Goal: Task Accomplishment & Management: Manage account settings

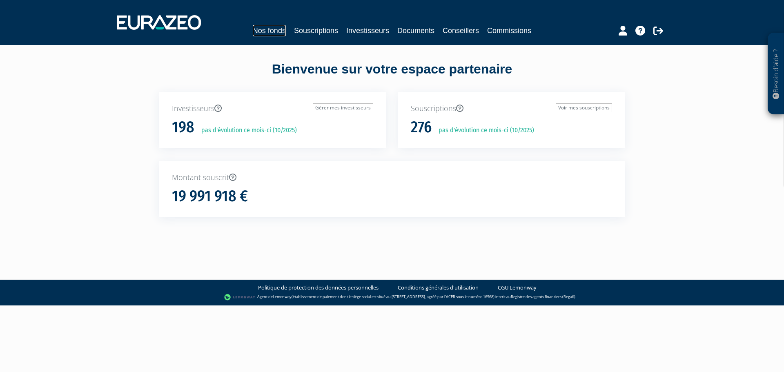
click at [274, 31] on link "Nos fonds" at bounding box center [269, 30] width 33 height 11
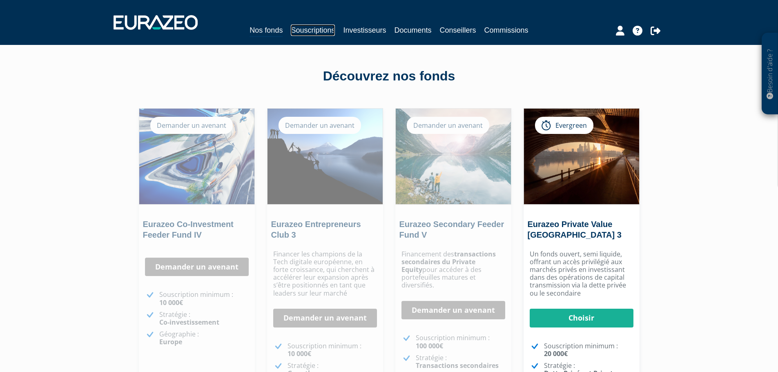
click at [312, 31] on link "Souscriptions" at bounding box center [313, 30] width 44 height 11
click at [380, 31] on link "Investisseurs" at bounding box center [364, 30] width 43 height 11
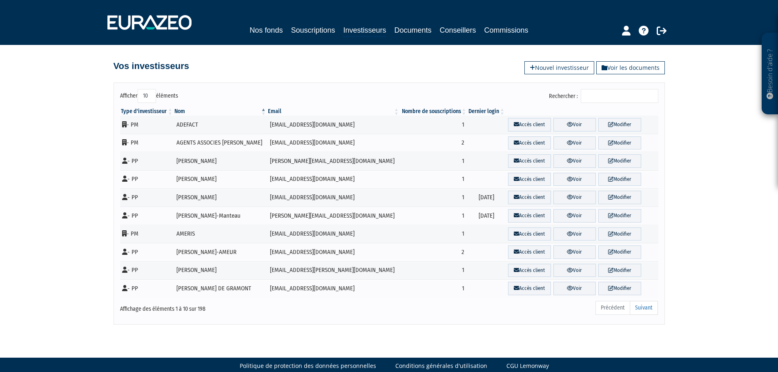
click at [602, 96] on input "Rechercher :" at bounding box center [620, 96] width 78 height 14
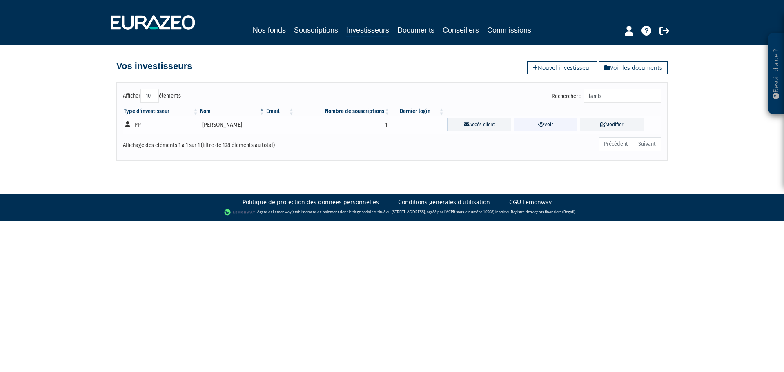
type input "lamb"
click at [536, 127] on link "Voir" at bounding box center [546, 124] width 64 height 13
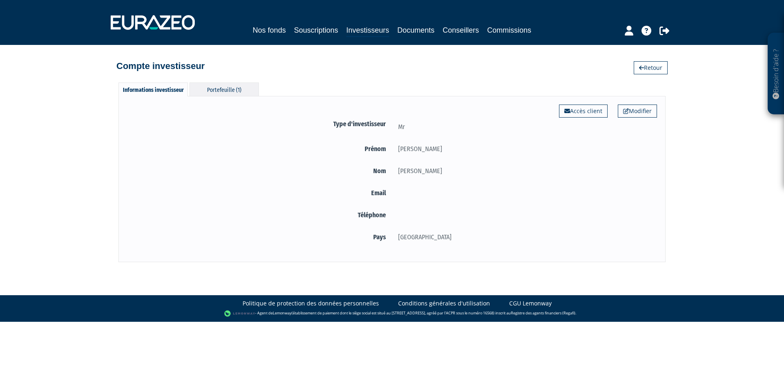
click at [253, 92] on div "Portefeuille (1)" at bounding box center [224, 89] width 69 height 13
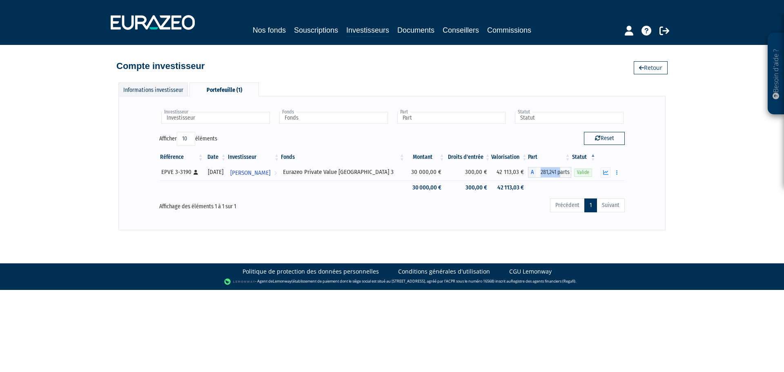
drag, startPoint x: 560, startPoint y: 174, endPoint x: 539, endPoint y: 174, distance: 21.3
click at [539, 174] on span "281,241 parts" at bounding box center [553, 172] width 35 height 11
click at [617, 172] on icon "button" at bounding box center [616, 172] width 1 height 5
click at [607, 172] on icon "button" at bounding box center [605, 172] width 5 height 5
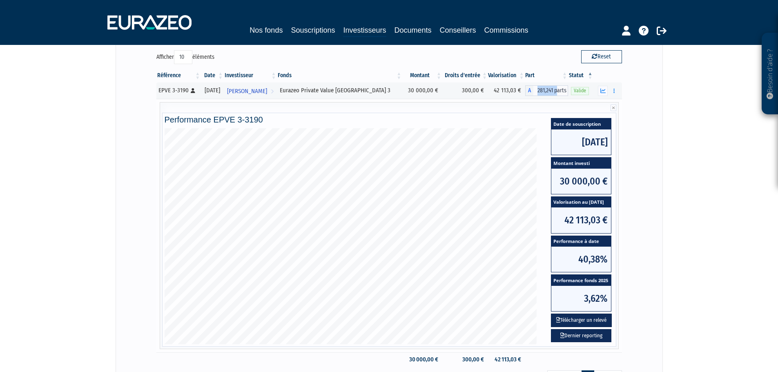
scroll to position [123, 0]
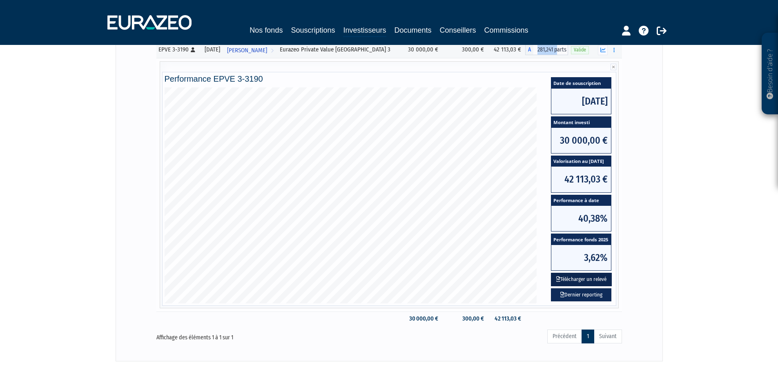
click at [586, 278] on button "Télécharger un relevé" at bounding box center [581, 279] width 61 height 13
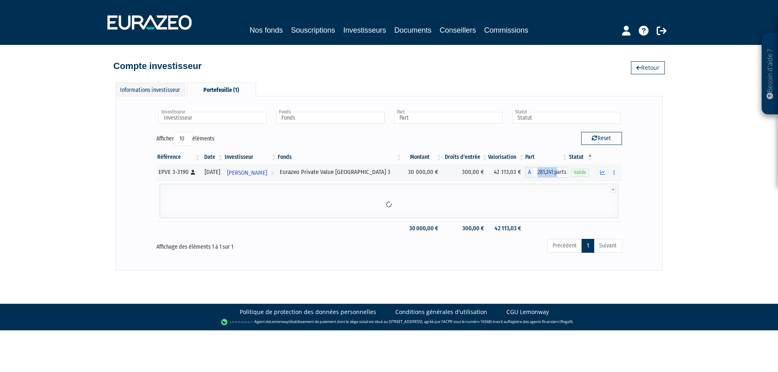
scroll to position [0, 0]
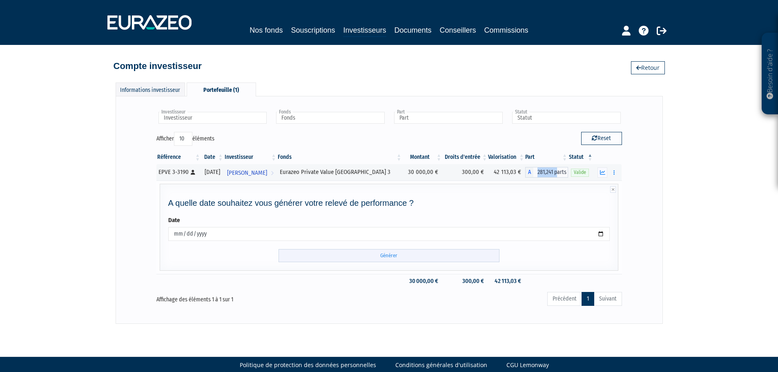
click at [470, 257] on input "Générer" at bounding box center [389, 255] width 221 height 13
click at [389, 255] on input "Générer" at bounding box center [389, 255] width 221 height 13
